Goal: Browse casually: Explore the website without a specific task or goal

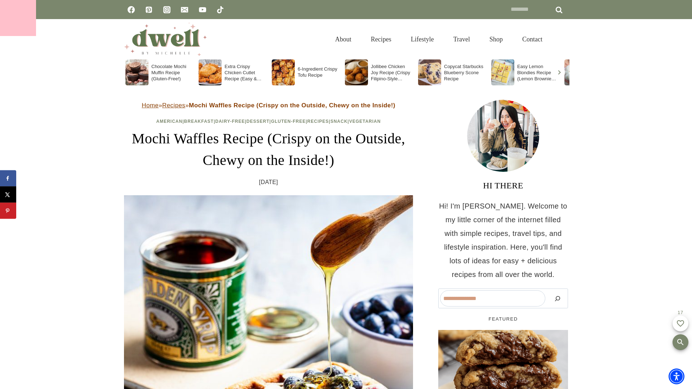
click at [18, 18] on div at bounding box center [18, 18] width 36 height 36
